Goal: Find contact information: Find contact information

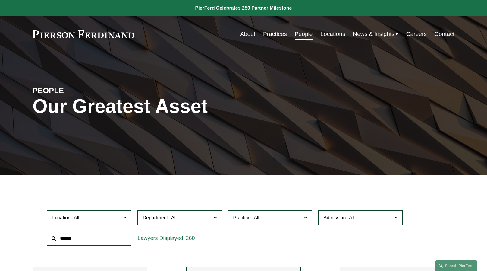
click at [246, 34] on link "About" at bounding box center [247, 33] width 15 height 11
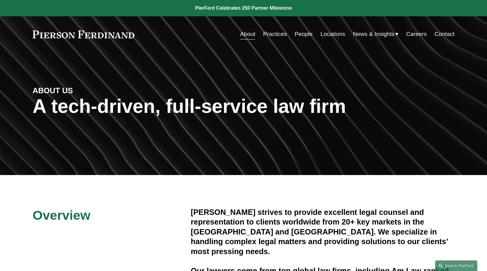
click at [324, 36] on link "Locations" at bounding box center [332, 33] width 25 height 11
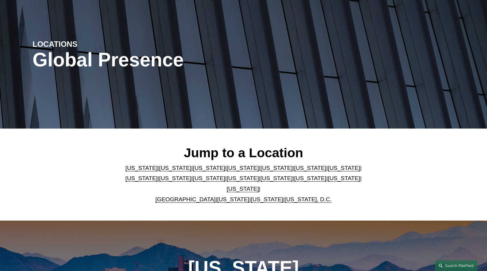
scroll to position [90, 0]
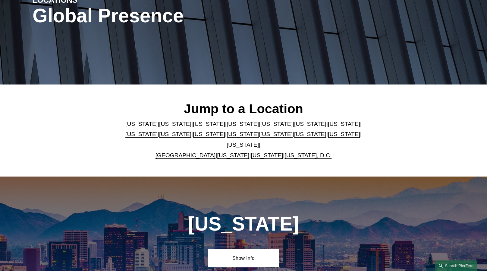
click at [227, 137] on link "[US_STATE]" at bounding box center [243, 134] width 32 height 6
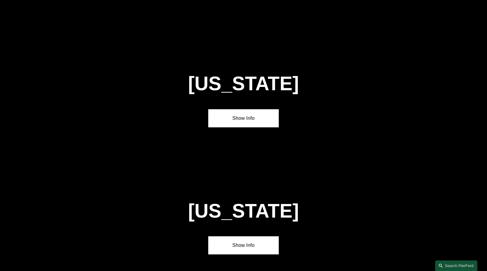
scroll to position [1535, 0]
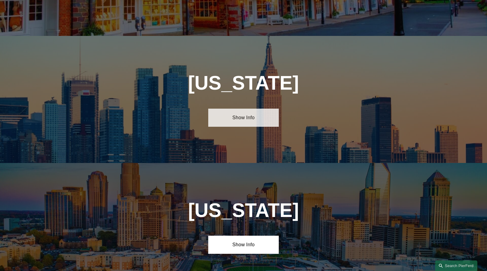
click at [245, 109] on link "Show Info" at bounding box center [243, 118] width 70 height 18
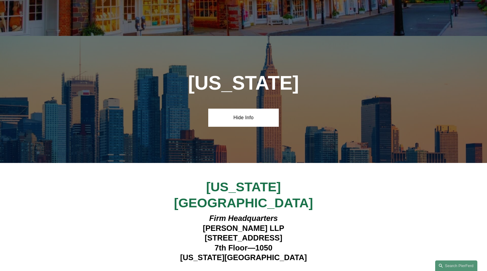
click at [203, 213] on h4 "Firm Headquarters Pierson Ferdinand LLP 1270 Avenue of the Americas 7th Floor—1…" at bounding box center [244, 237] width 176 height 49
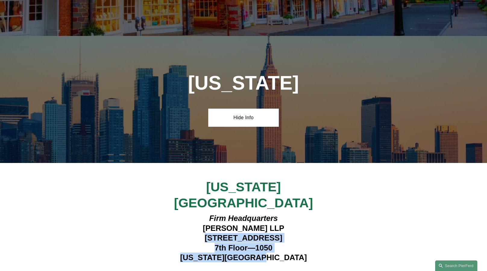
drag, startPoint x: 190, startPoint y: 189, endPoint x: 286, endPoint y: 205, distance: 97.7
click at [286, 213] on h4 "Firm Headquarters Pierson Ferdinand LLP 1270 Avenue of the Americas 7th Floor—1…" at bounding box center [244, 237] width 176 height 49
copy h4 "1270 Avenue of the Americas 7th Floor—1050 New York, NY 10020"
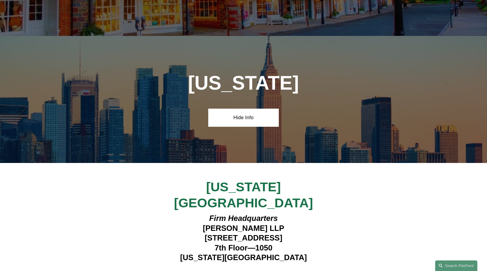
click at [327, 213] on h4 "Firm Headquarters Pierson Ferdinand LLP 1270 Avenue of the Americas 7th Floor—1…" at bounding box center [244, 237] width 176 height 49
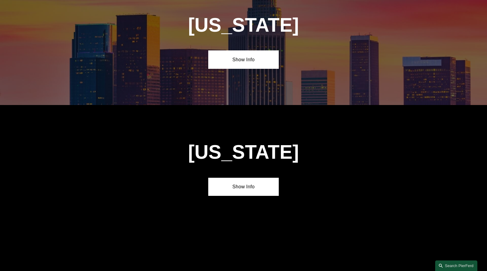
scroll to position [422, 0]
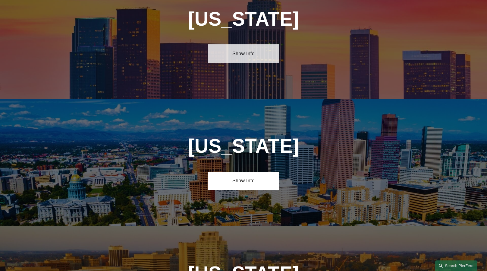
click at [239, 56] on link "Show Info" at bounding box center [243, 53] width 70 height 18
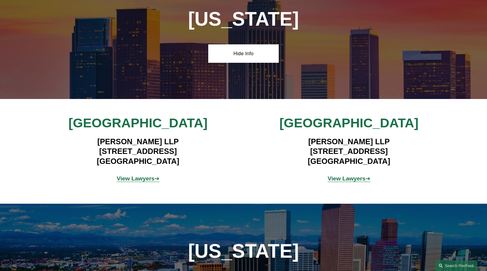
click at [230, 137] on div "Los Angeles Pierson Ferdinand LLP 12100 Wilshire Blvd, Suite 800 Los Angeles, C…" at bounding box center [243, 151] width 487 height 73
click at [271, 153] on h4 "Pierson Ferdinand LLP 2100 Geng Road, Suite 210 Palo Alto, CA 94303" at bounding box center [349, 151] width 176 height 29
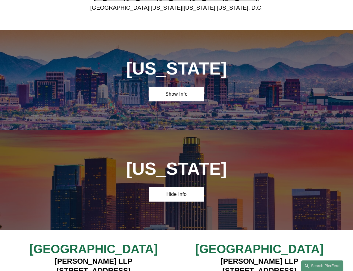
scroll to position [0, 0]
